Goal: Task Accomplishment & Management: Complete application form

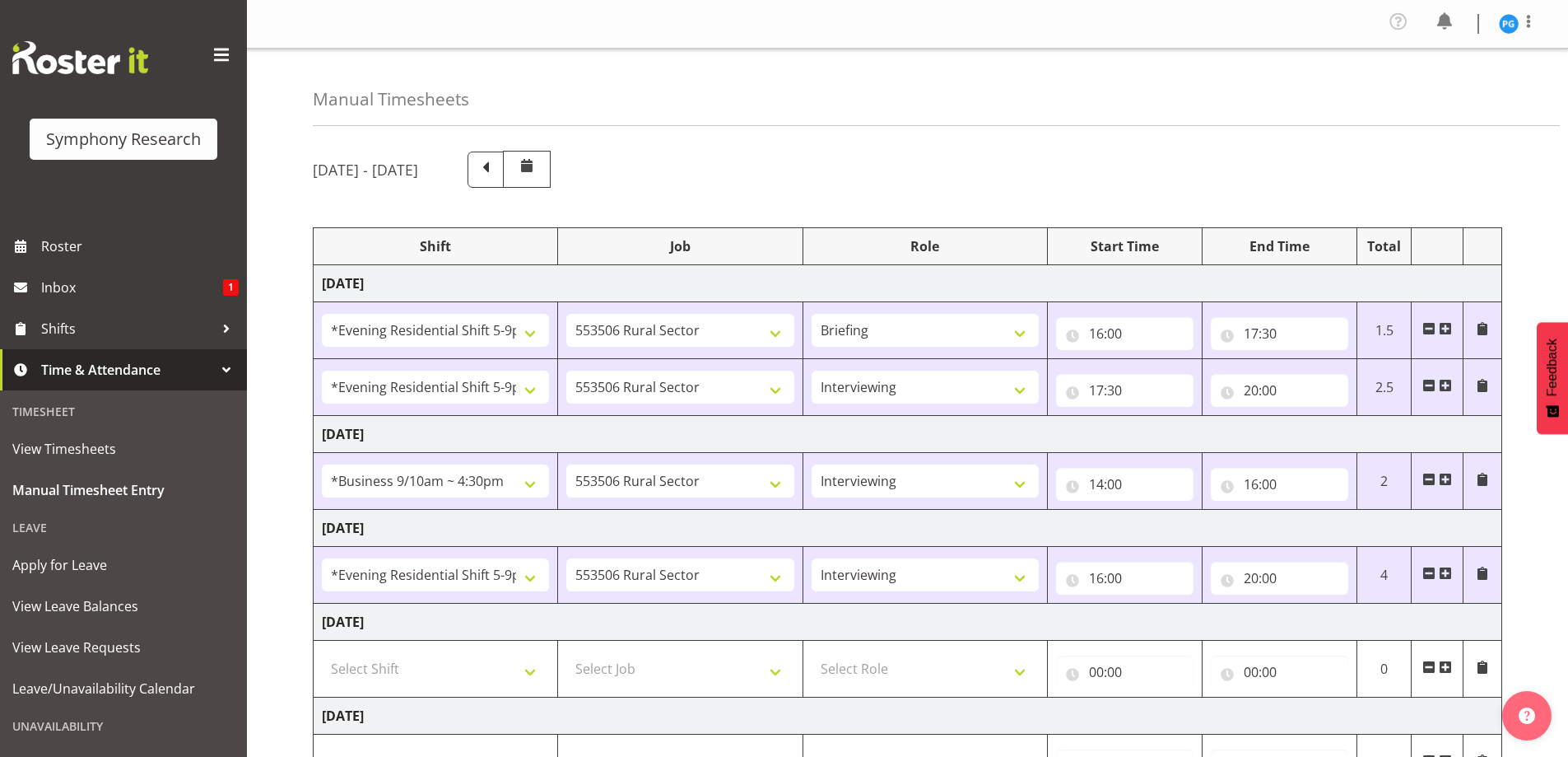
select select "48116"
select select "10587"
select select "48116"
select select "10587"
select select "47"
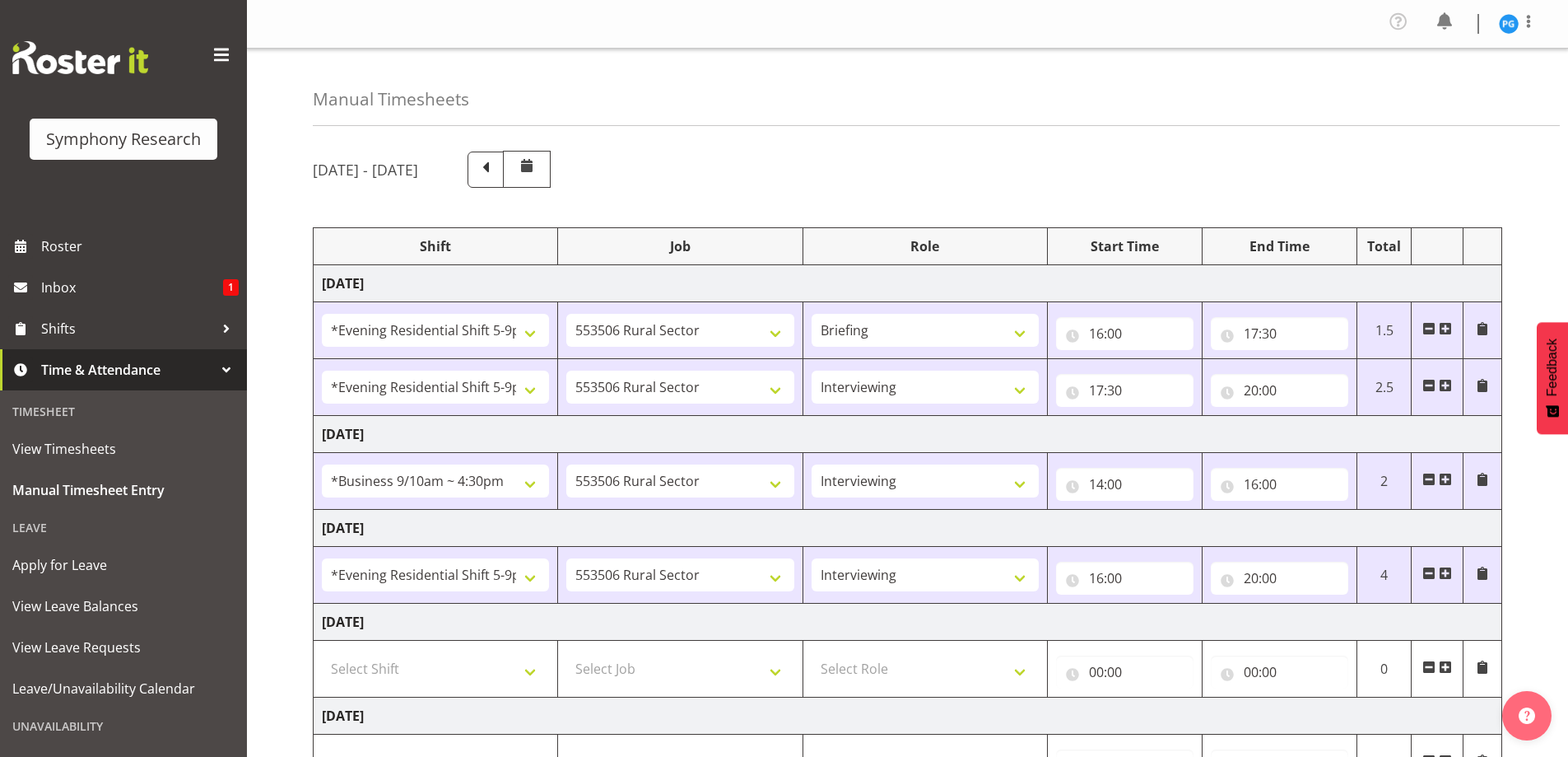
select select "26078"
select select "10587"
select select "47"
select select "48116"
select select "10587"
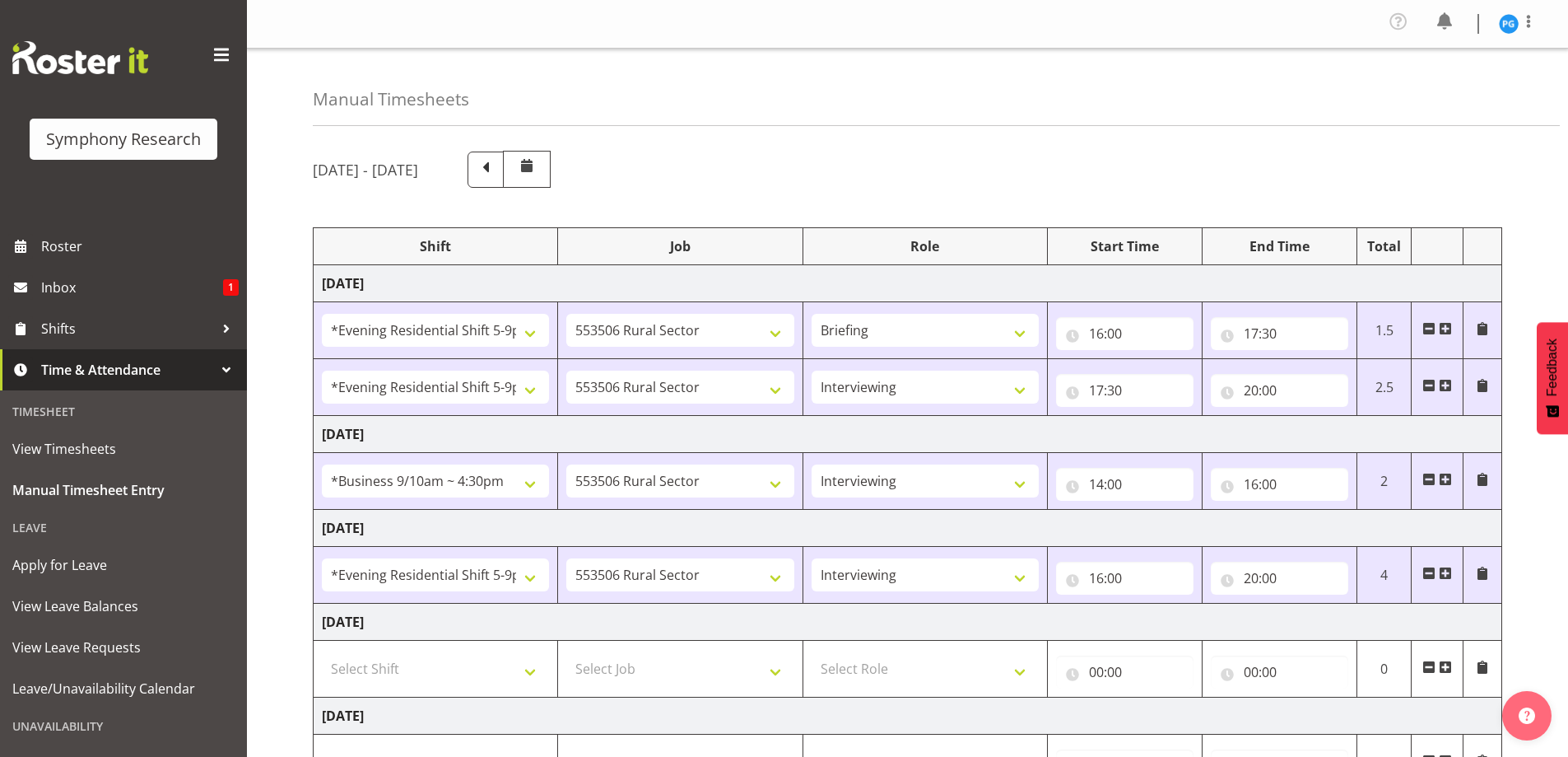
select select "47"
select select "26078"
select select "10587"
select select "47"
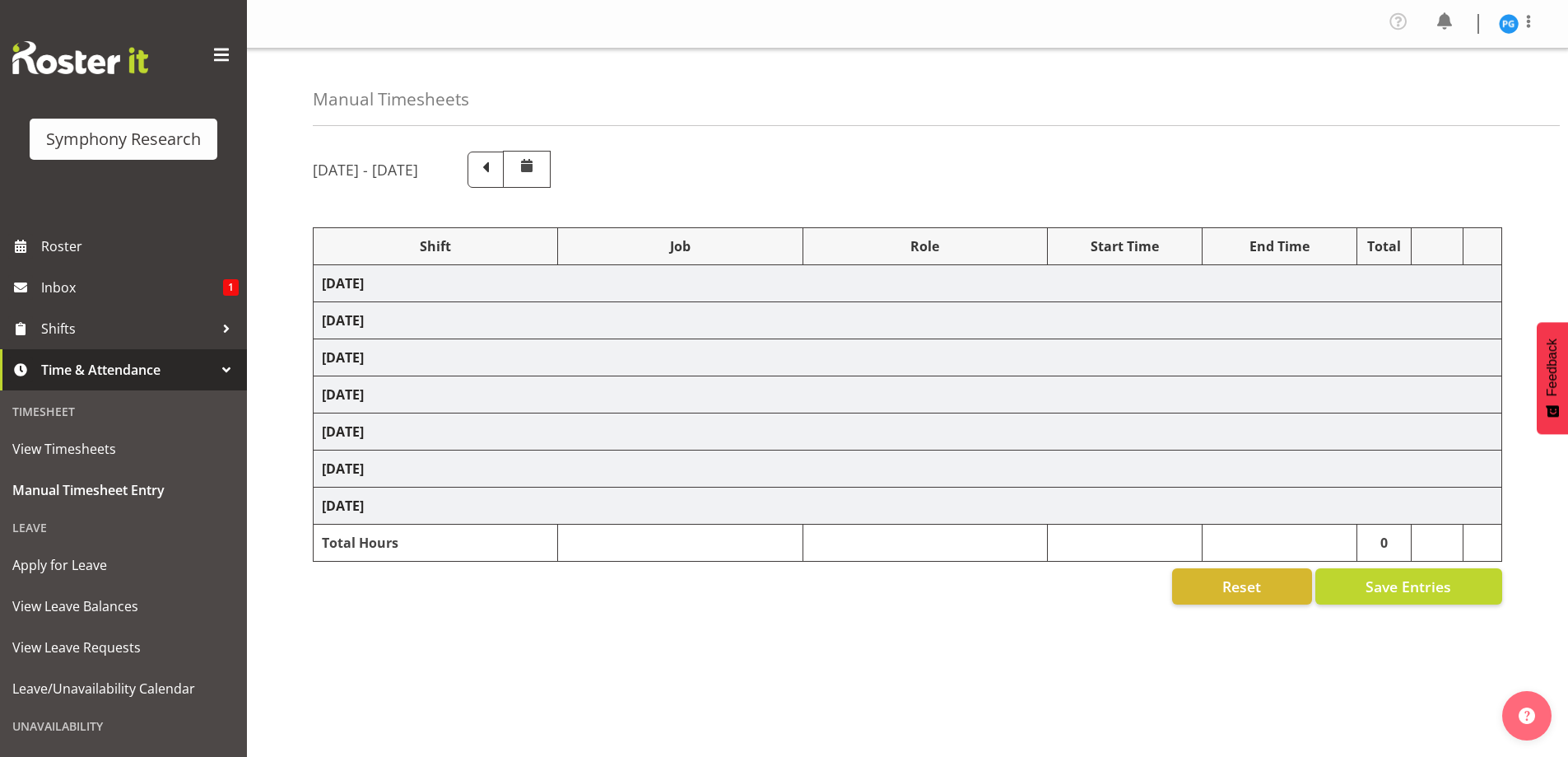
select select "48116"
select select "10587"
select select "48116"
select select "10587"
select select "47"
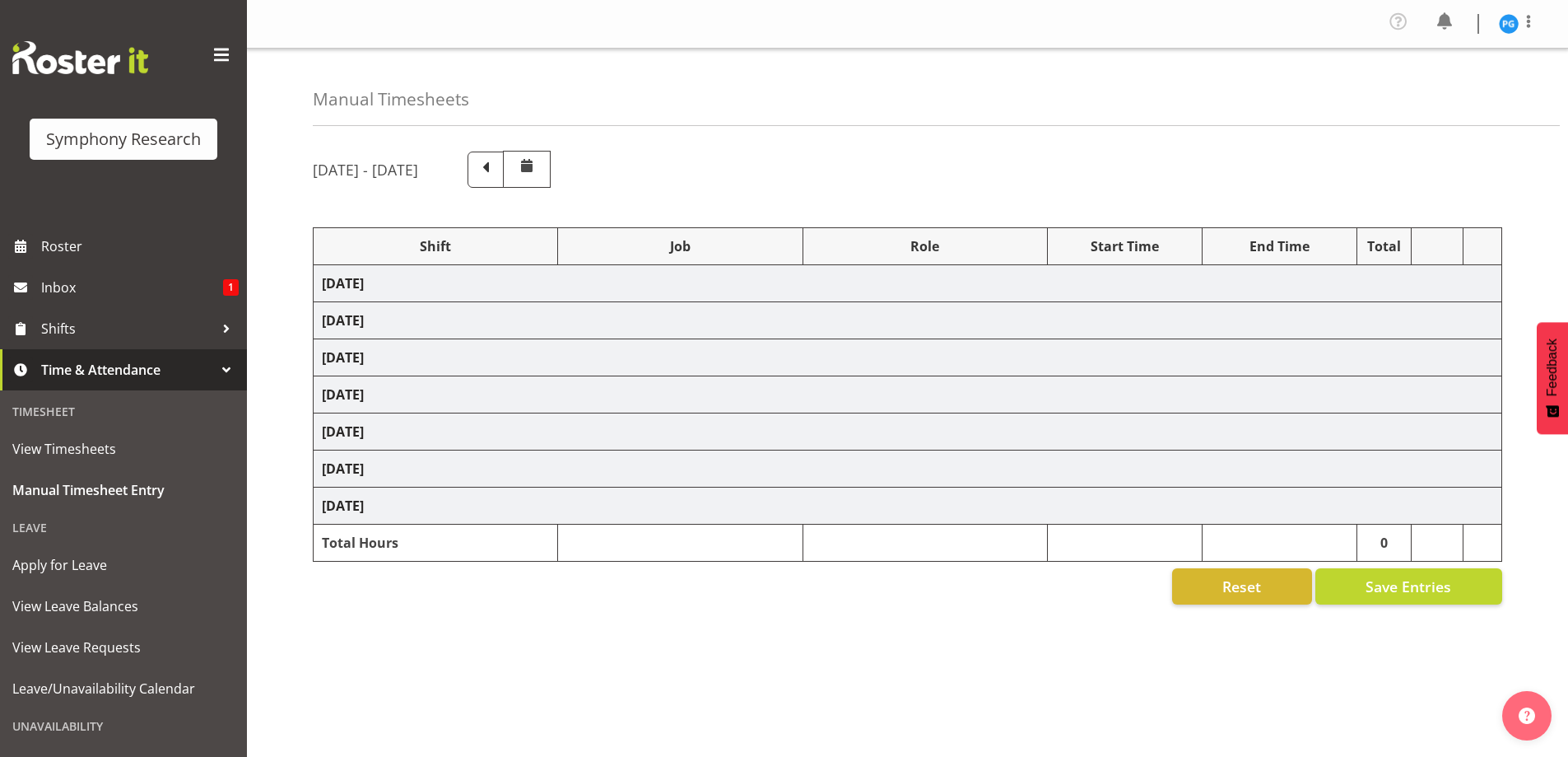
select select "26078"
select select "10587"
select select "47"
select select "48116"
select select "10587"
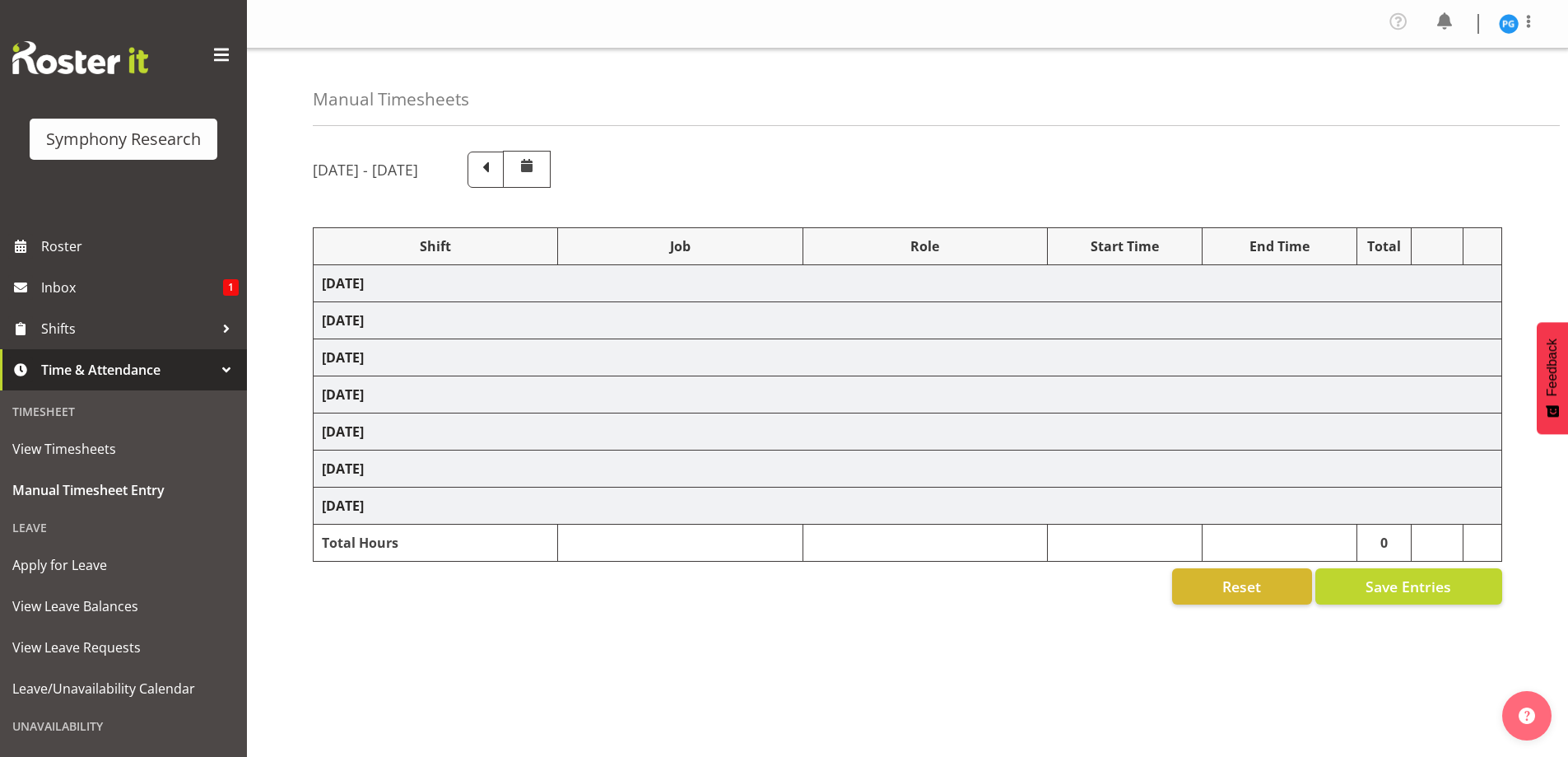
select select "47"
select select "26078"
select select "10587"
select select "47"
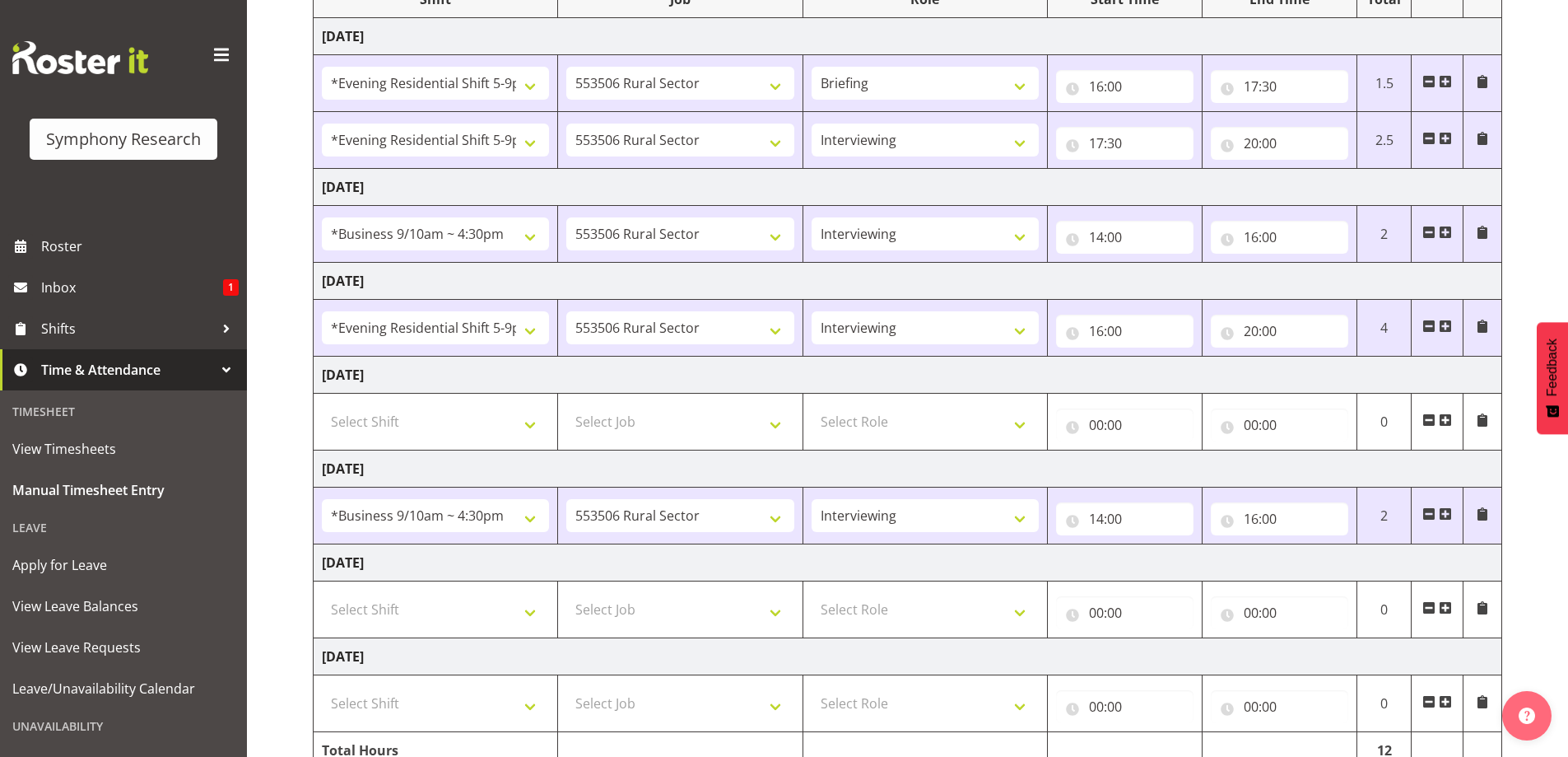
scroll to position [327, 0]
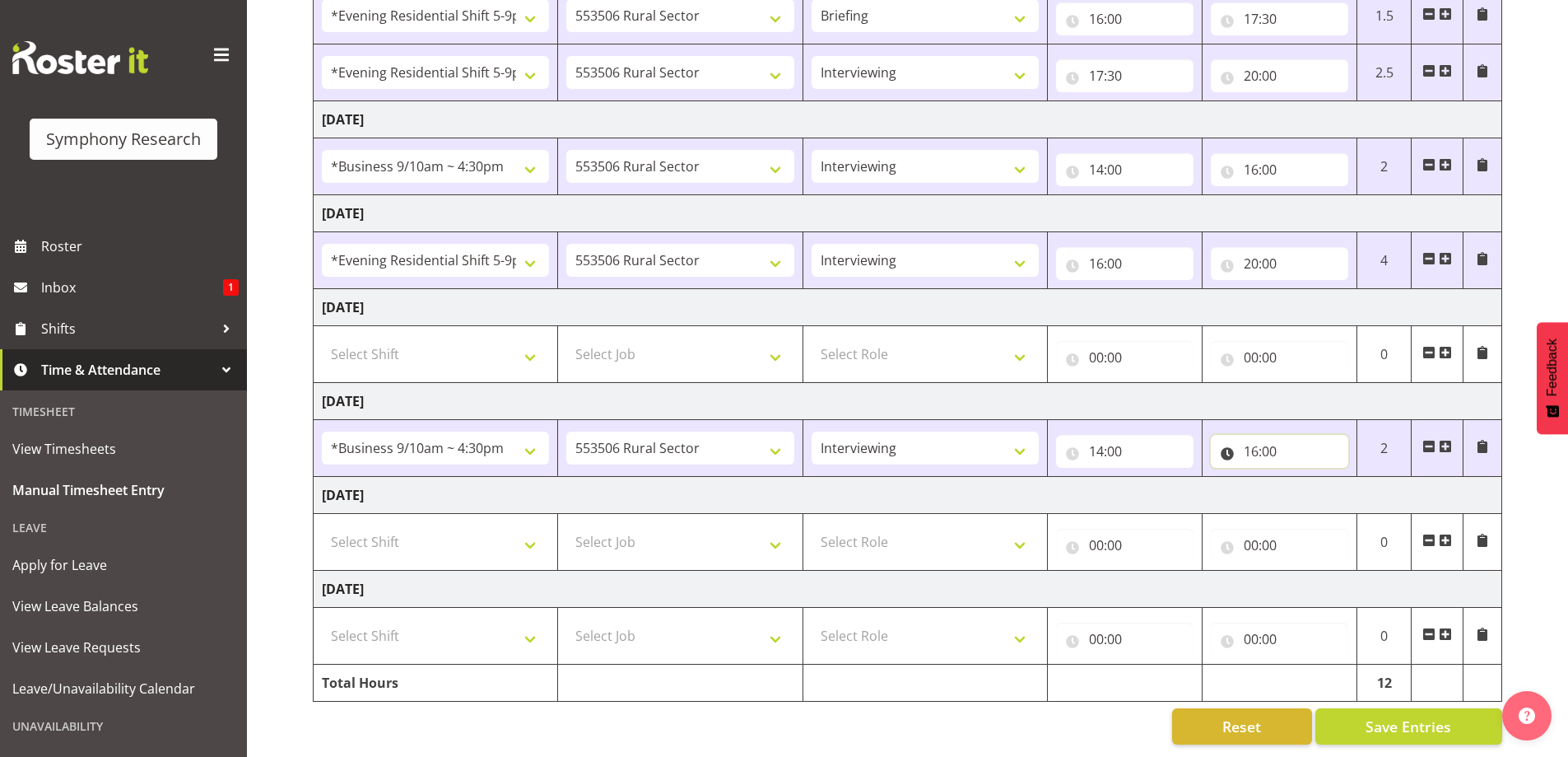
click at [1294, 438] on input "16:00" at bounding box center [1280, 451] width 138 height 33
click at [1314, 483] on select "00 01 02 03 04 05 06 07 08 09 10 11 12 13 14 15 16 17 18 19 20 21 22 23" at bounding box center [1324, 494] width 37 height 33
select select "17"
click at [1305, 478] on select "00 01 02 03 04 05 06 07 08 09 10 11 12 13 14 15 16 17 18 19 20 21 22 23" at bounding box center [1324, 494] width 37 height 33
type input "17:00"
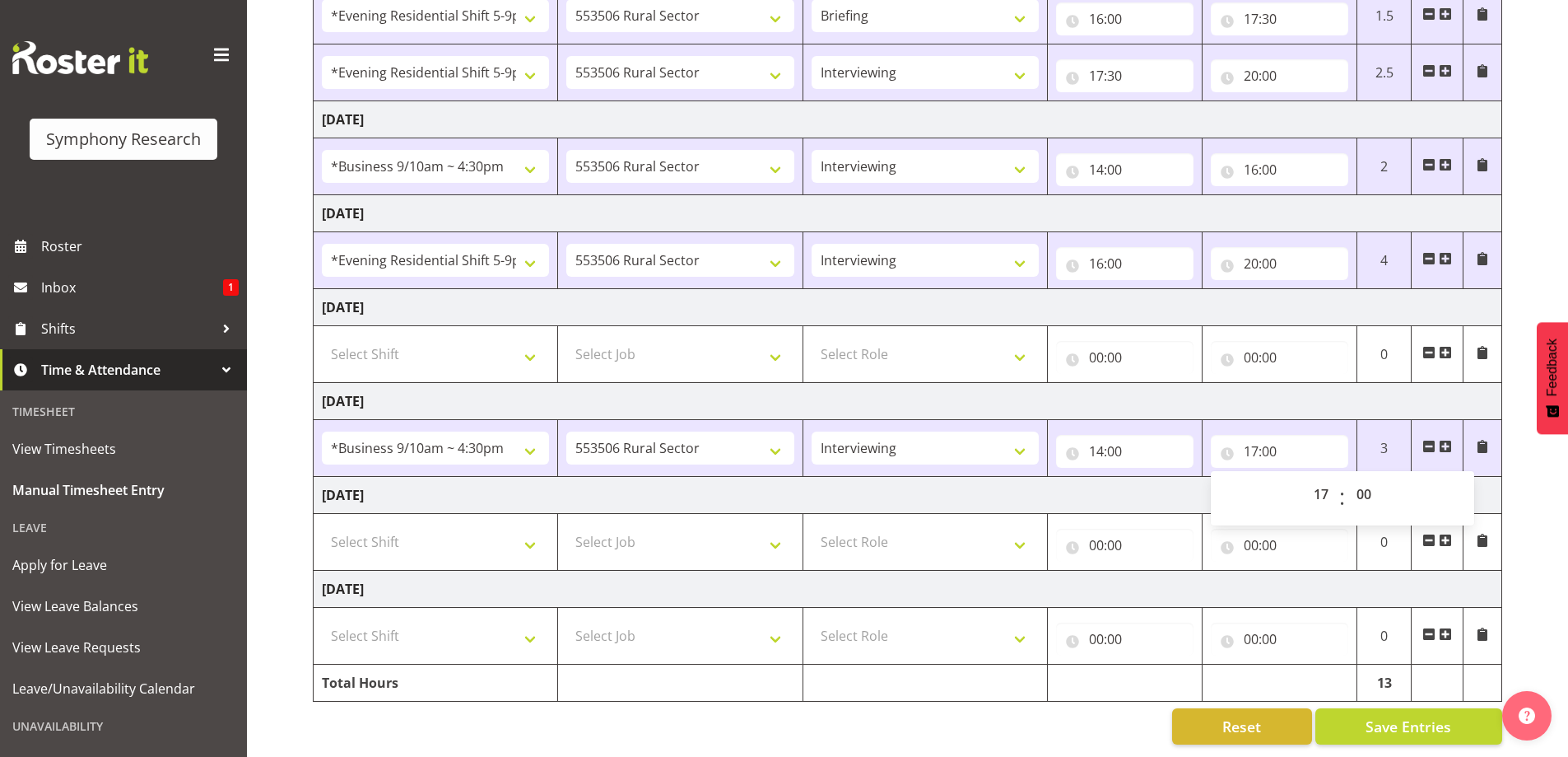
click at [1303, 383] on td "Friday 5th September 2025" at bounding box center [907, 402] width 1188 height 37
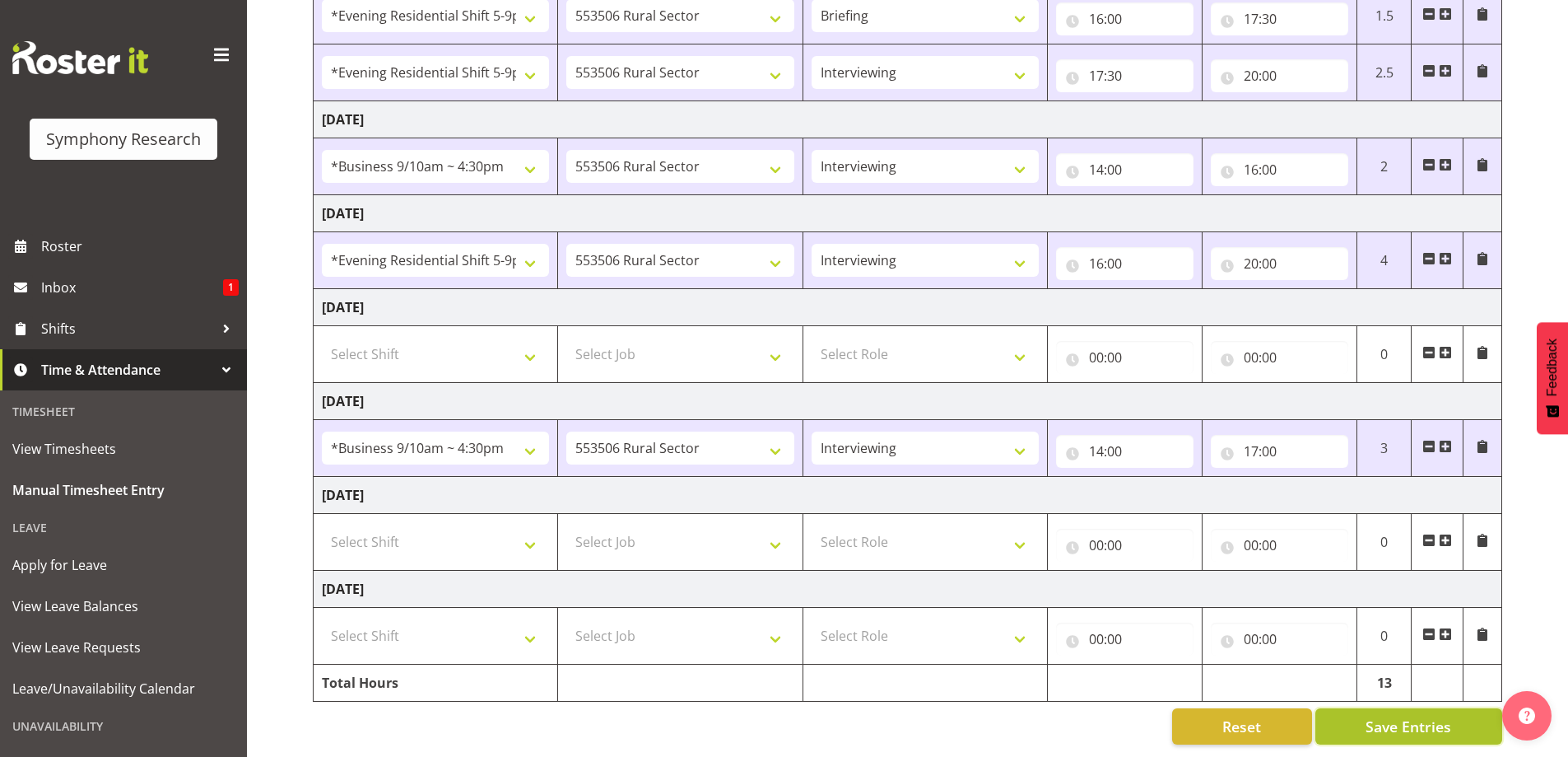
click at [1375, 715] on span "Save Entries" at bounding box center [1408, 725] width 86 height 21
click at [1446, 439] on span at bounding box center [1445, 445] width 13 height 13
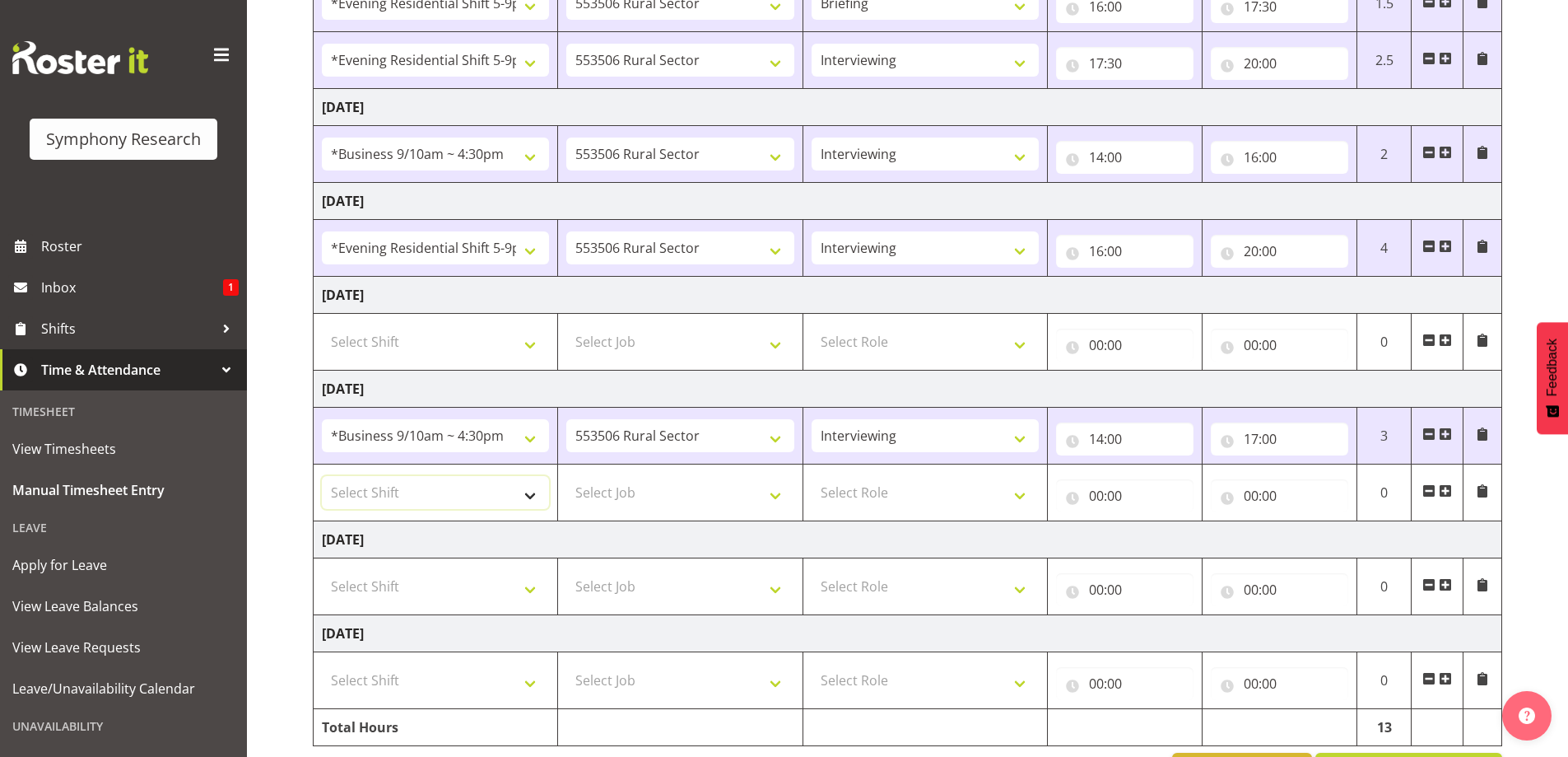
click at [530, 503] on select "Select Shift !!Weekend Residential (Roster IT Shift Label) *Business 9/10am ~ 4…" at bounding box center [435, 492] width 227 height 33
select select "48116"
click at [322, 476] on select "Select Shift !!Weekend Residential (Roster IT Shift Label) *Business 9/10am ~ 4…" at bounding box center [435, 492] width 227 height 33
click at [770, 498] on select "Select Job 550060 IF Admin 553492 World Poll Aus Wave 2 Main 2025 553493 World …" at bounding box center [679, 492] width 227 height 33
select select "10587"
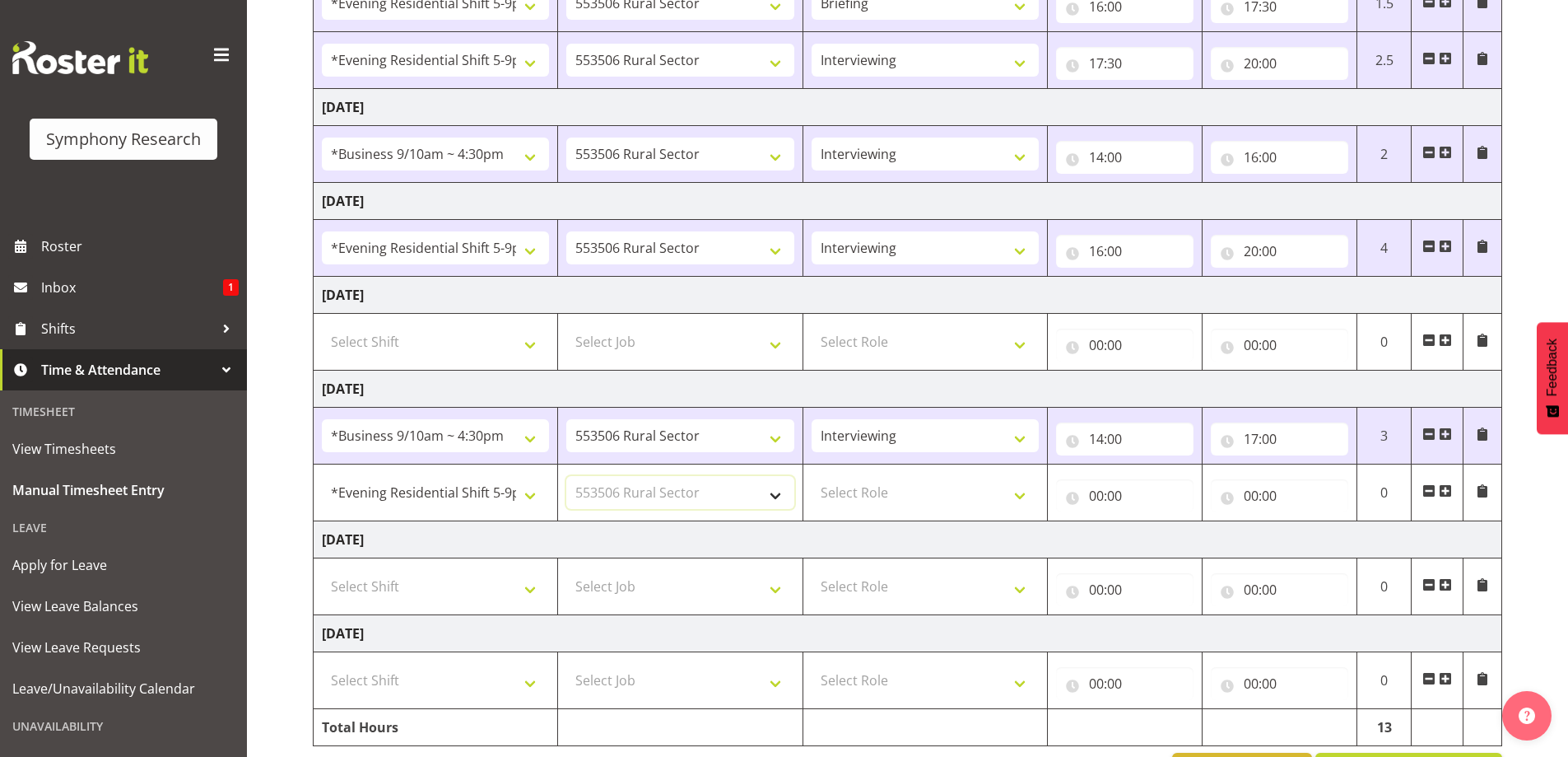
click at [566, 476] on select "Select Job 550060 IF Admin 553492 World Poll Aus Wave 2 Main 2025 553493 World …" at bounding box center [679, 492] width 227 height 33
click at [1019, 496] on select "Select Role Briefing Interviewing" at bounding box center [925, 492] width 227 height 33
select select "47"
click at [812, 476] on select "Select Role Briefing Interviewing" at bounding box center [925, 492] width 227 height 33
click at [1122, 506] on input "00:00" at bounding box center [1125, 496] width 138 height 33
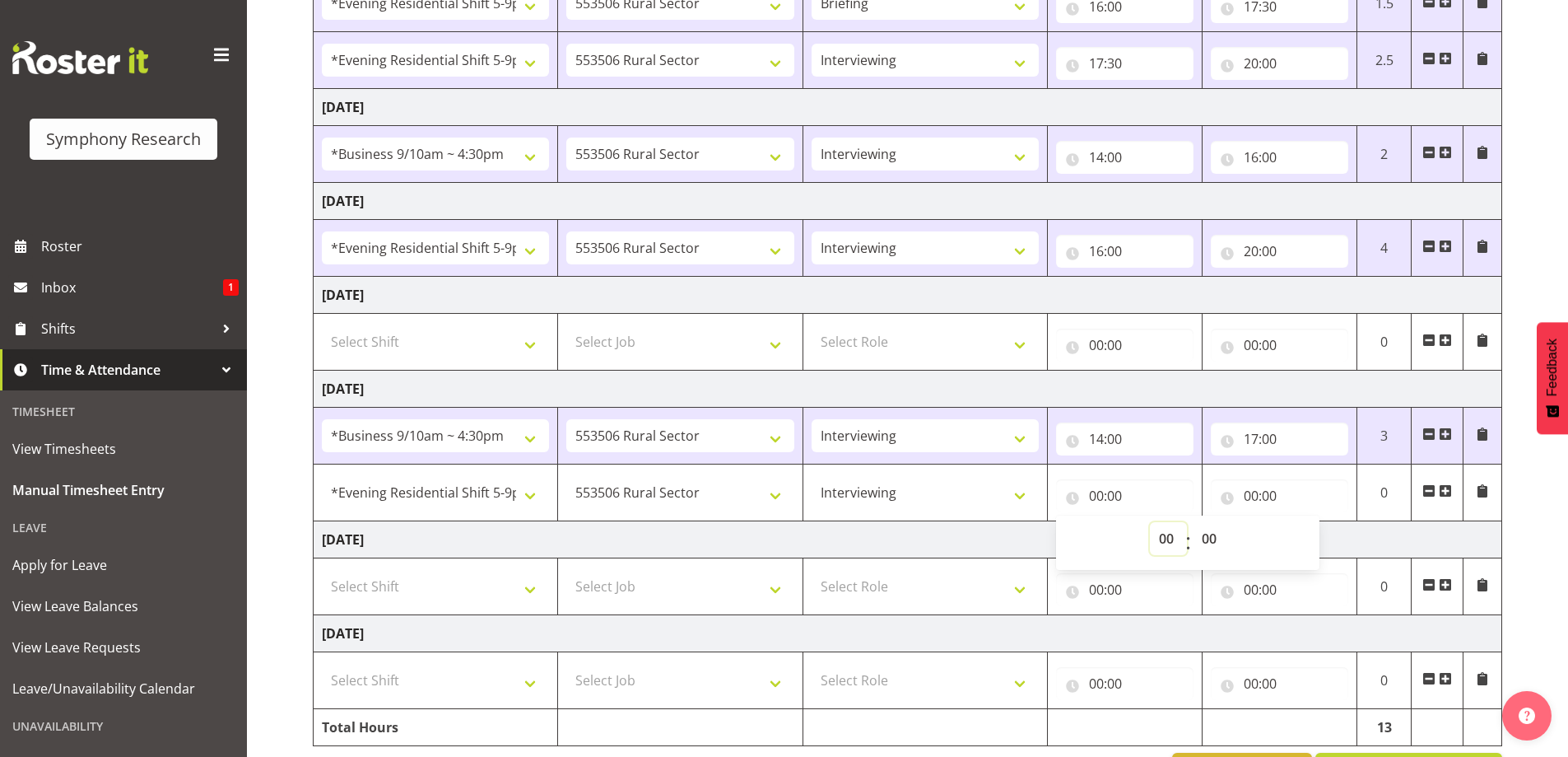
click at [1163, 543] on select "00 01 02 03 04 05 06 07 08 09 10 11 12 13 14 15 16 17 18 19 20 21 22 23" at bounding box center [1169, 538] width 37 height 33
select select "17"
click at [1150, 522] on select "00 01 02 03 04 05 06 07 08 09 10 11 12 13 14 15 16 17 18 19 20 21 22 23" at bounding box center [1169, 538] width 37 height 33
type input "17:00"
click at [1255, 495] on input "00:00" at bounding box center [1280, 496] width 138 height 33
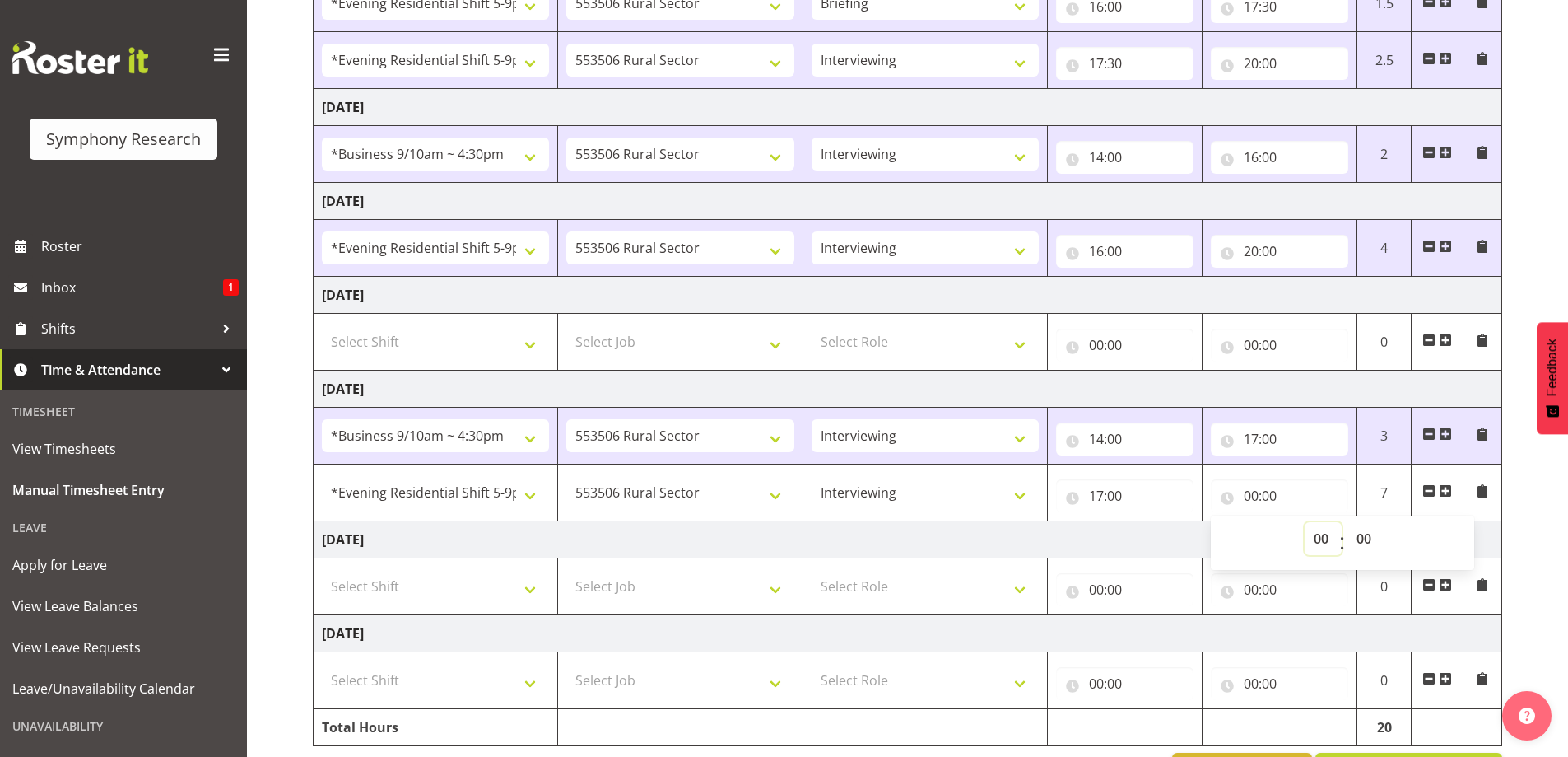
click at [1325, 538] on select "00 01 02 03 04 05 06 07 08 09 10 11 12 13 14 15 16 17 18 19 20 21 22 23" at bounding box center [1324, 538] width 37 height 33
select select "19"
click at [1305, 522] on select "00 01 02 03 04 05 06 07 08 09 10 11 12 13 14 15 16 17 18 19 20 21 22 23" at bounding box center [1324, 538] width 37 height 33
type input "19:00"
click at [1276, 384] on td "Friday 5th September 2025" at bounding box center [907, 389] width 1188 height 37
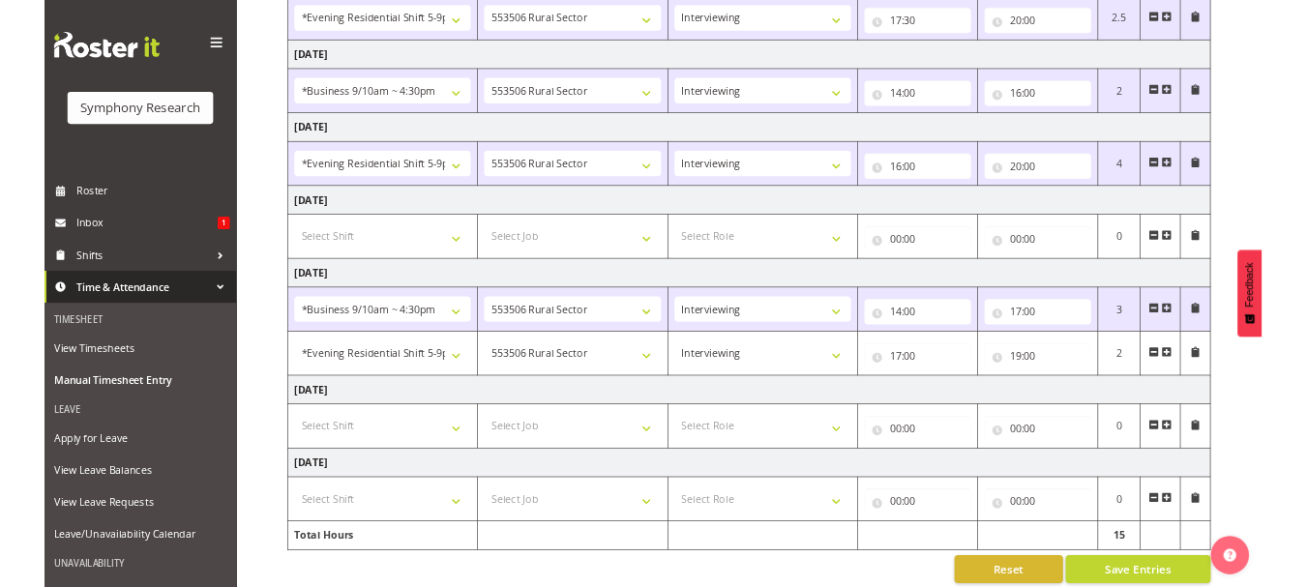
scroll to position [451, 0]
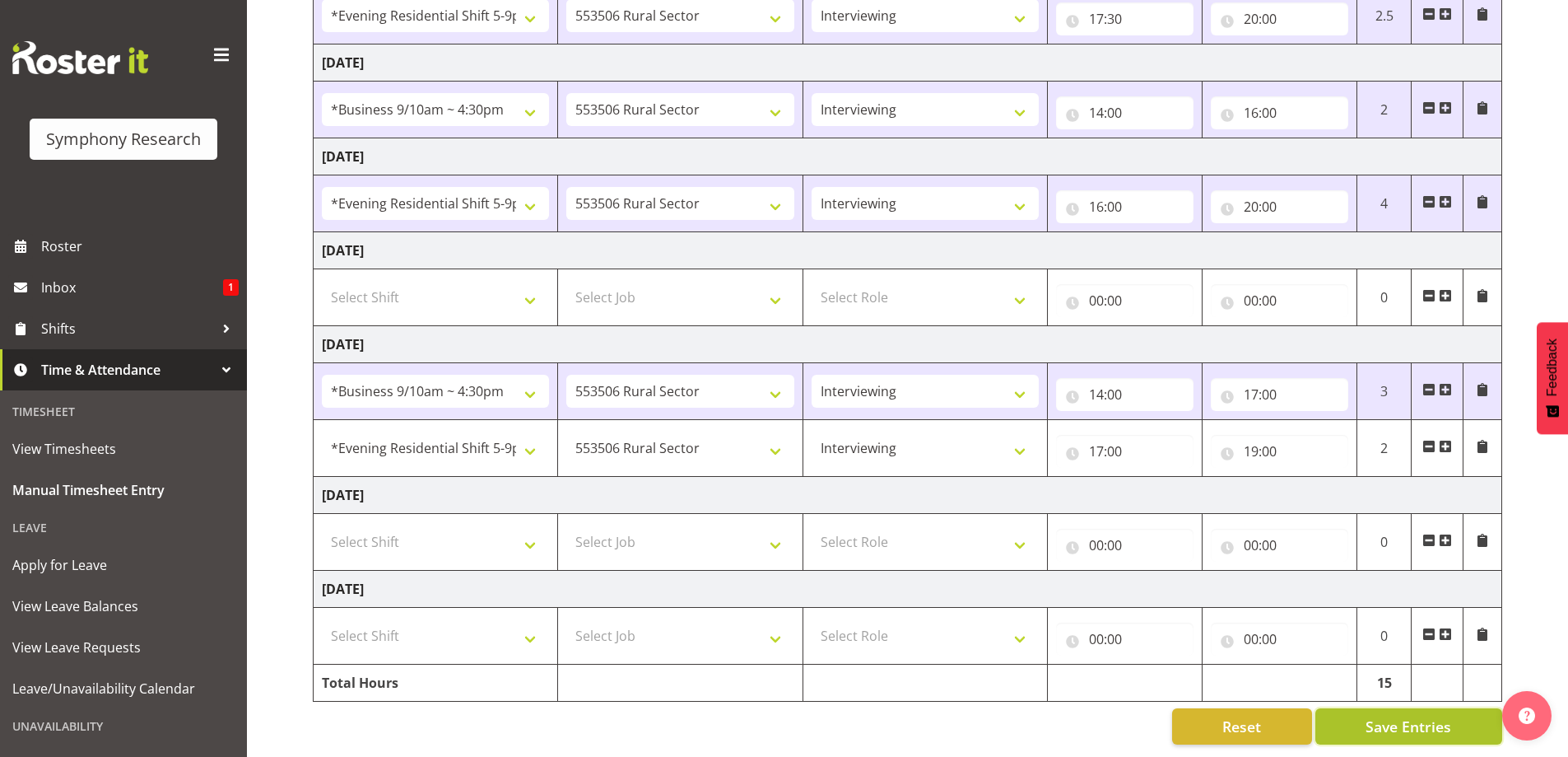
click at [1370, 715] on span "Save Entries" at bounding box center [1408, 725] width 86 height 21
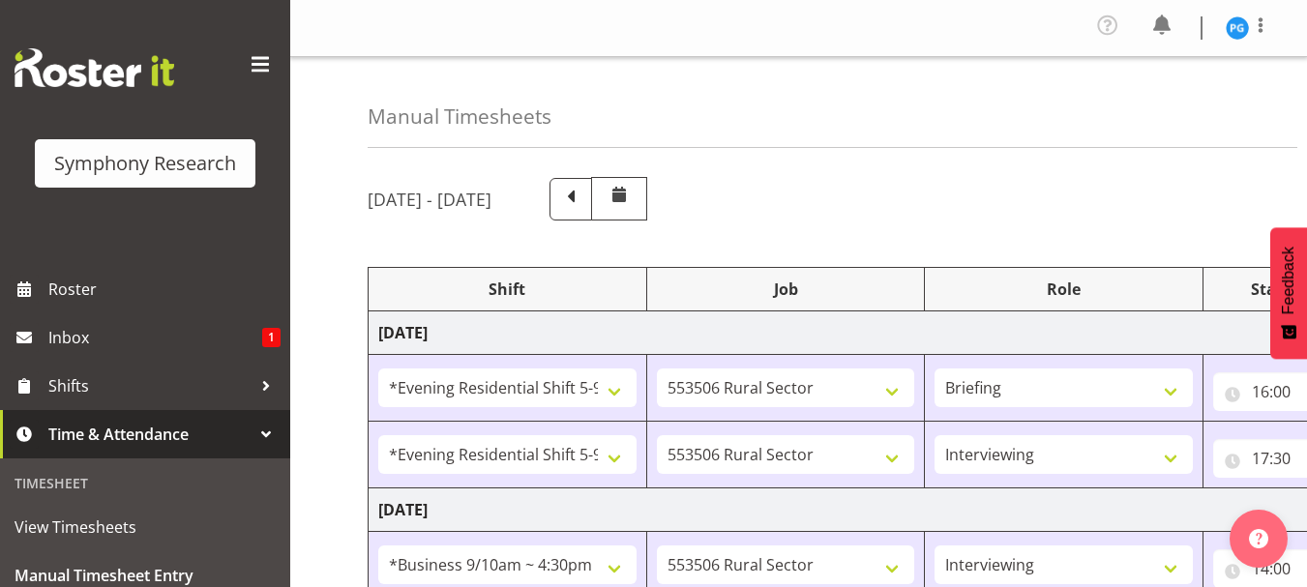
select select "48116"
select select "10587"
select select "48116"
select select "10587"
select select "47"
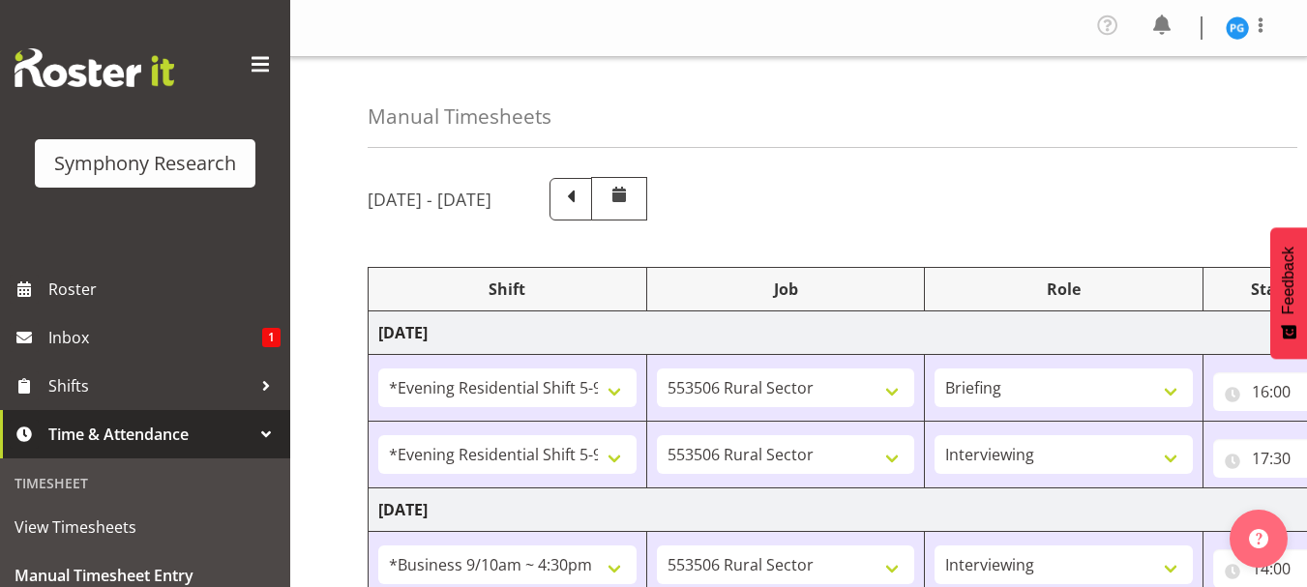
select select "26078"
select select "10587"
select select "47"
select select "48116"
select select "10587"
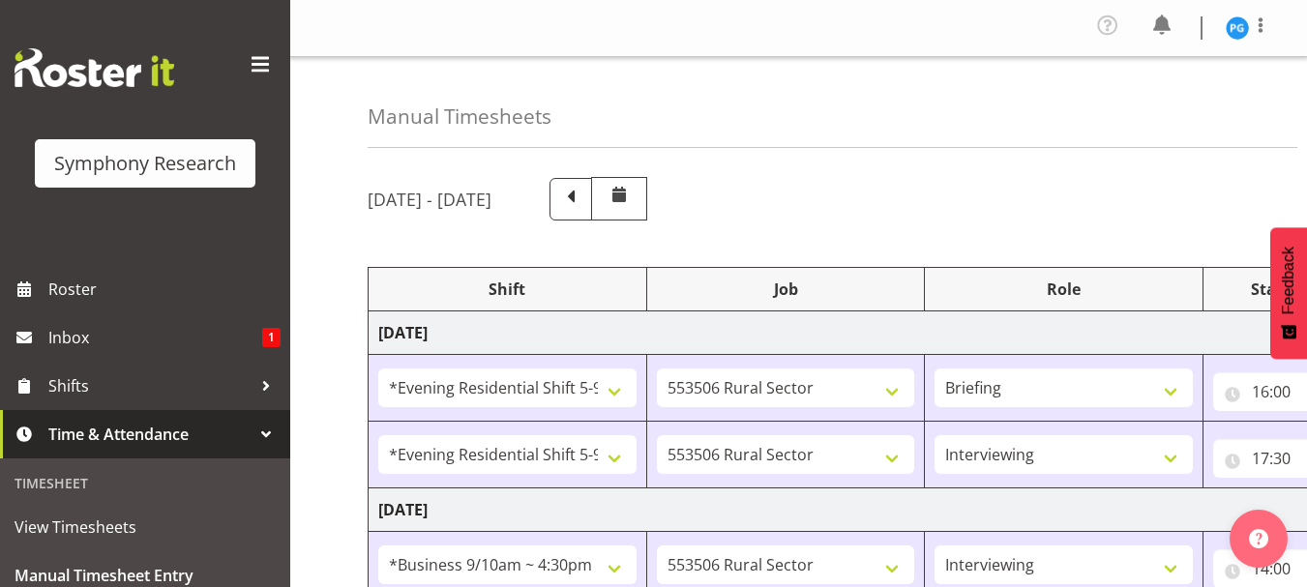
select select "47"
select select "26078"
select select "10587"
select select "47"
select select "48116"
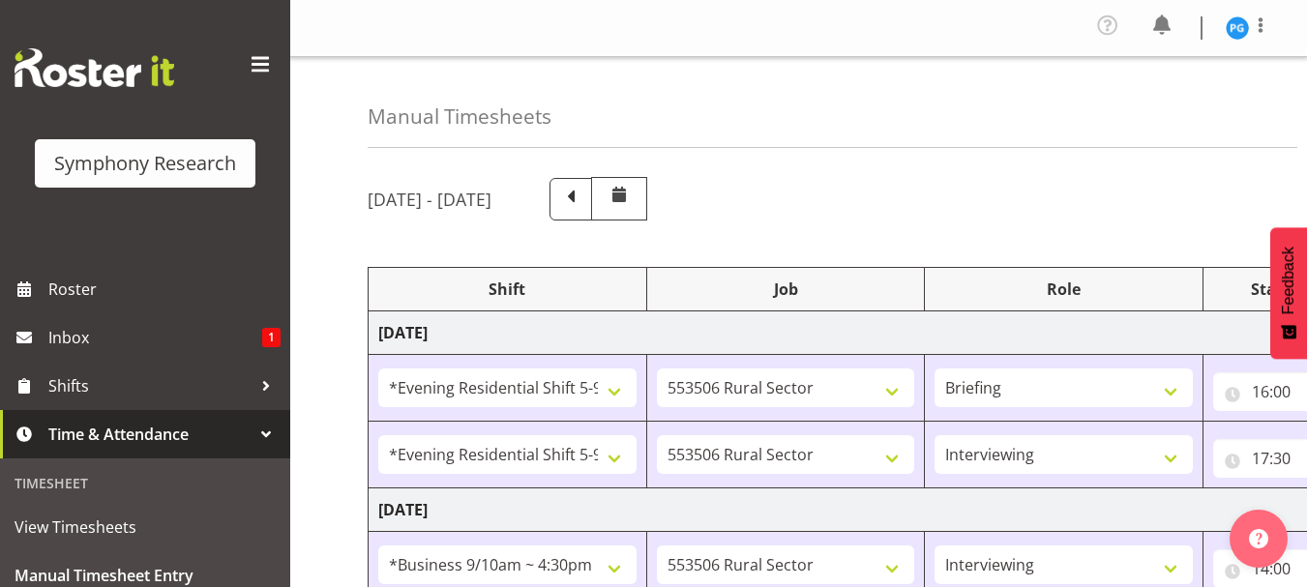
select select "10587"
select select "47"
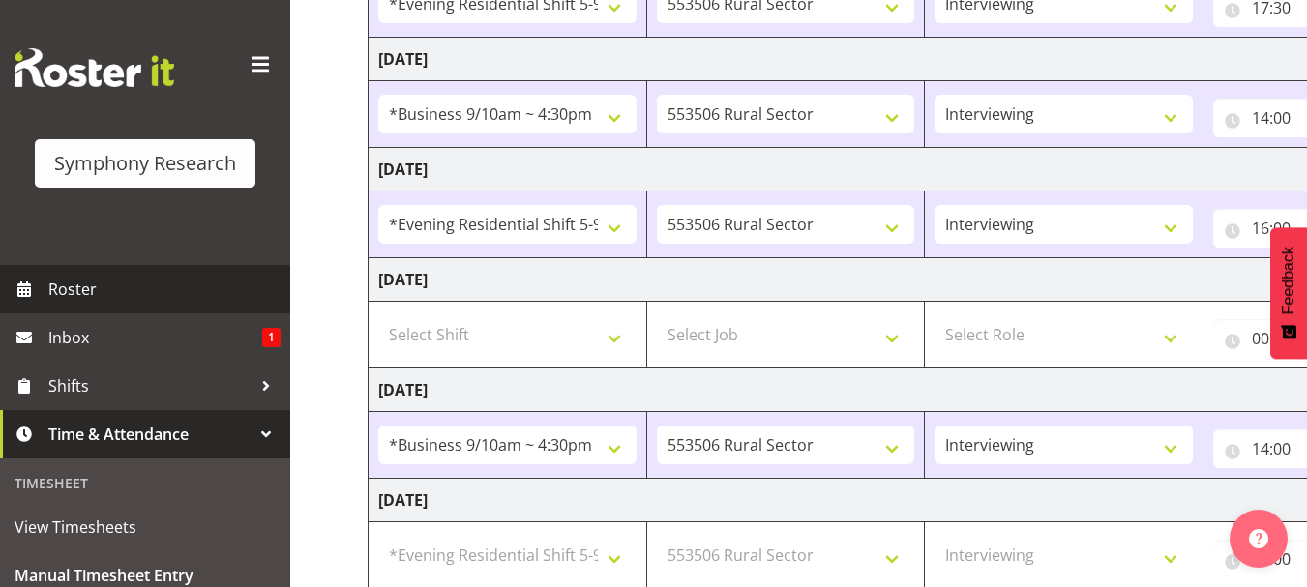
click at [85, 282] on span "Roster" at bounding box center [164, 289] width 232 height 29
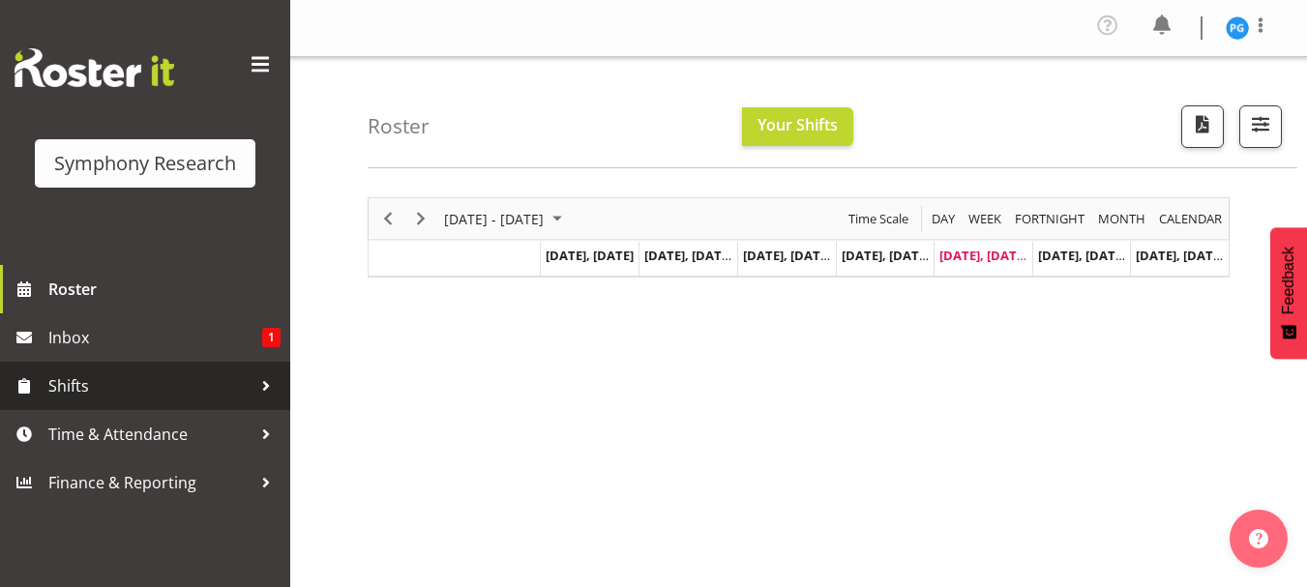
click at [262, 378] on div at bounding box center [265, 385] width 29 height 29
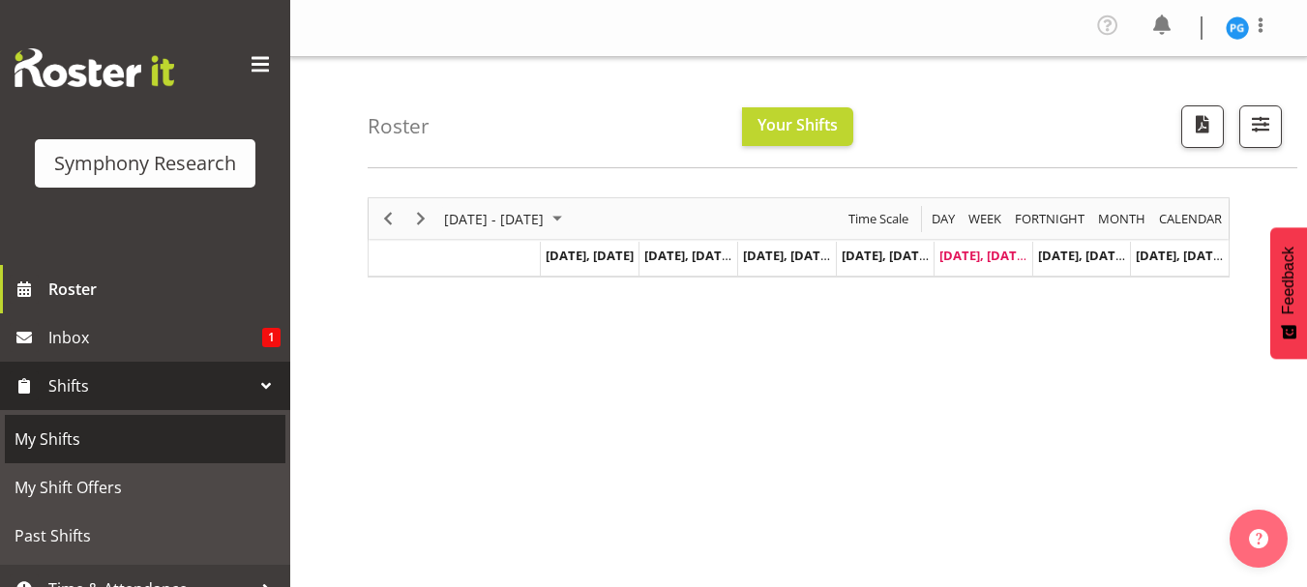
click at [93, 442] on span "My Shifts" at bounding box center [145, 439] width 261 height 29
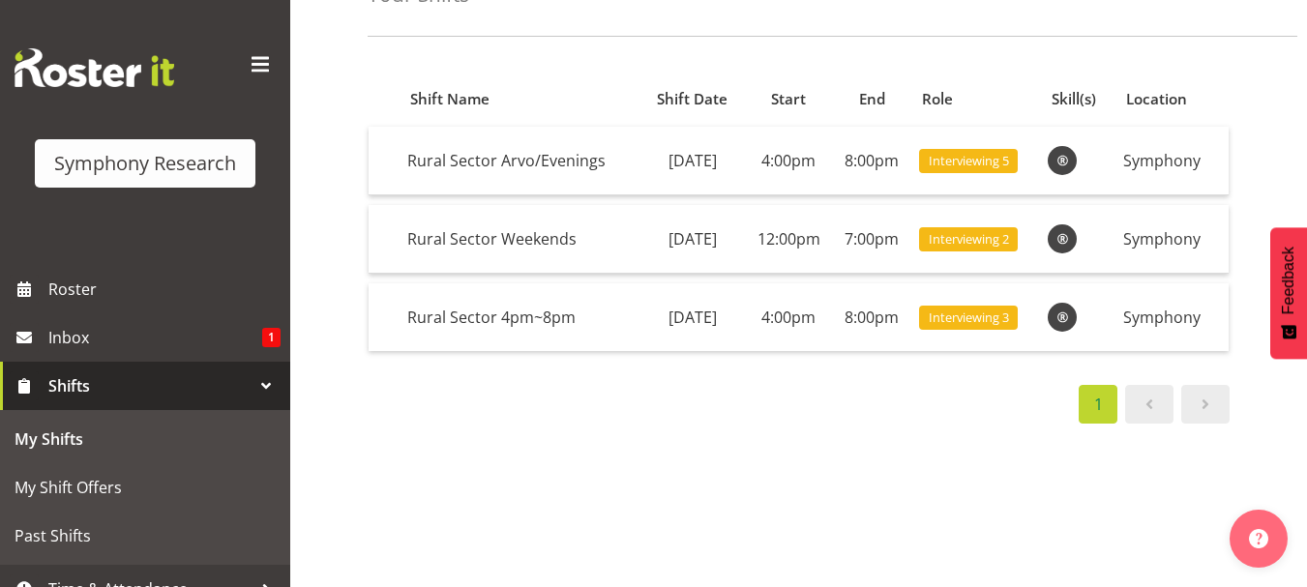
scroll to position [97, 0]
